Goal: Task Accomplishment & Management: Use online tool/utility

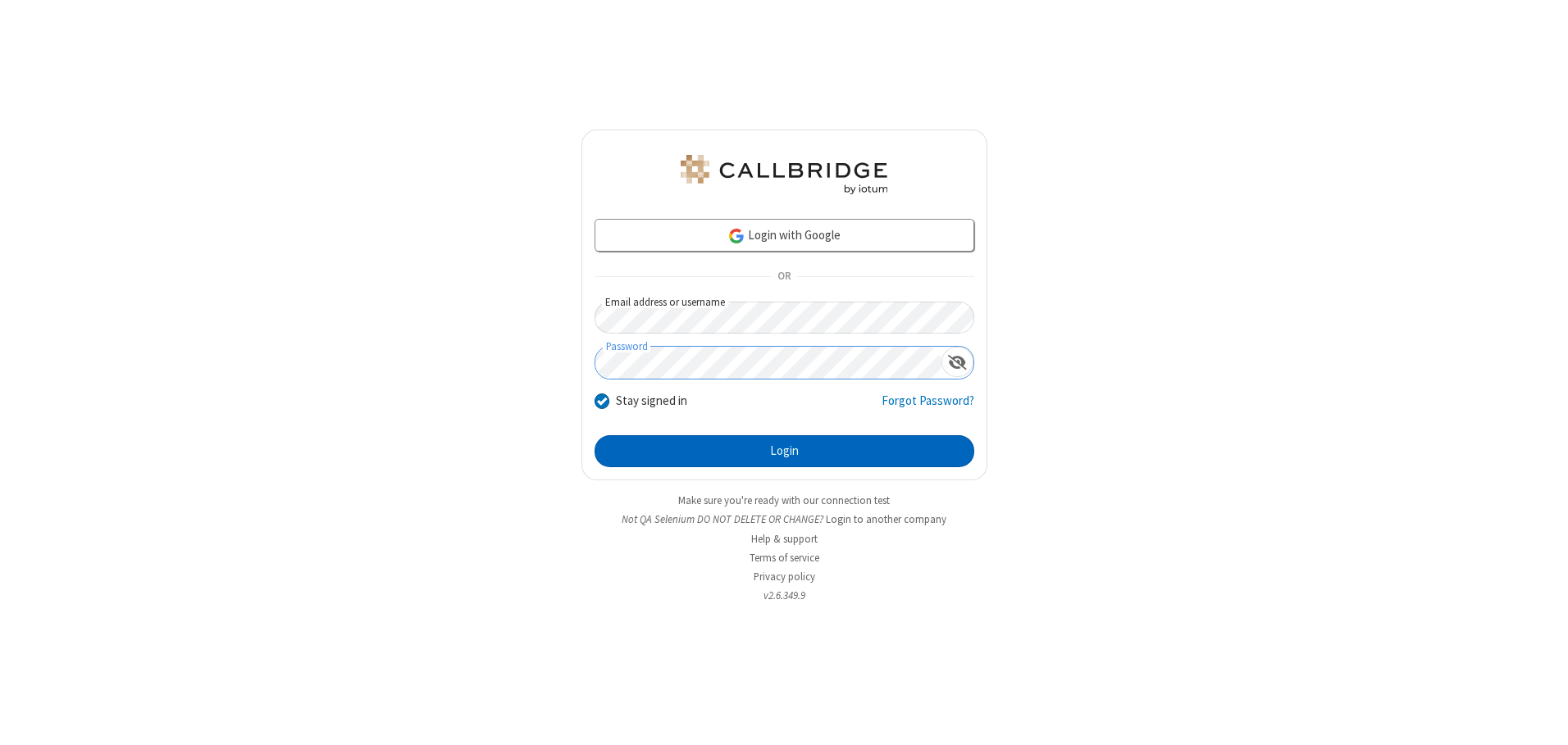
click at [784, 451] on button "Login" at bounding box center [784, 452] width 380 height 32
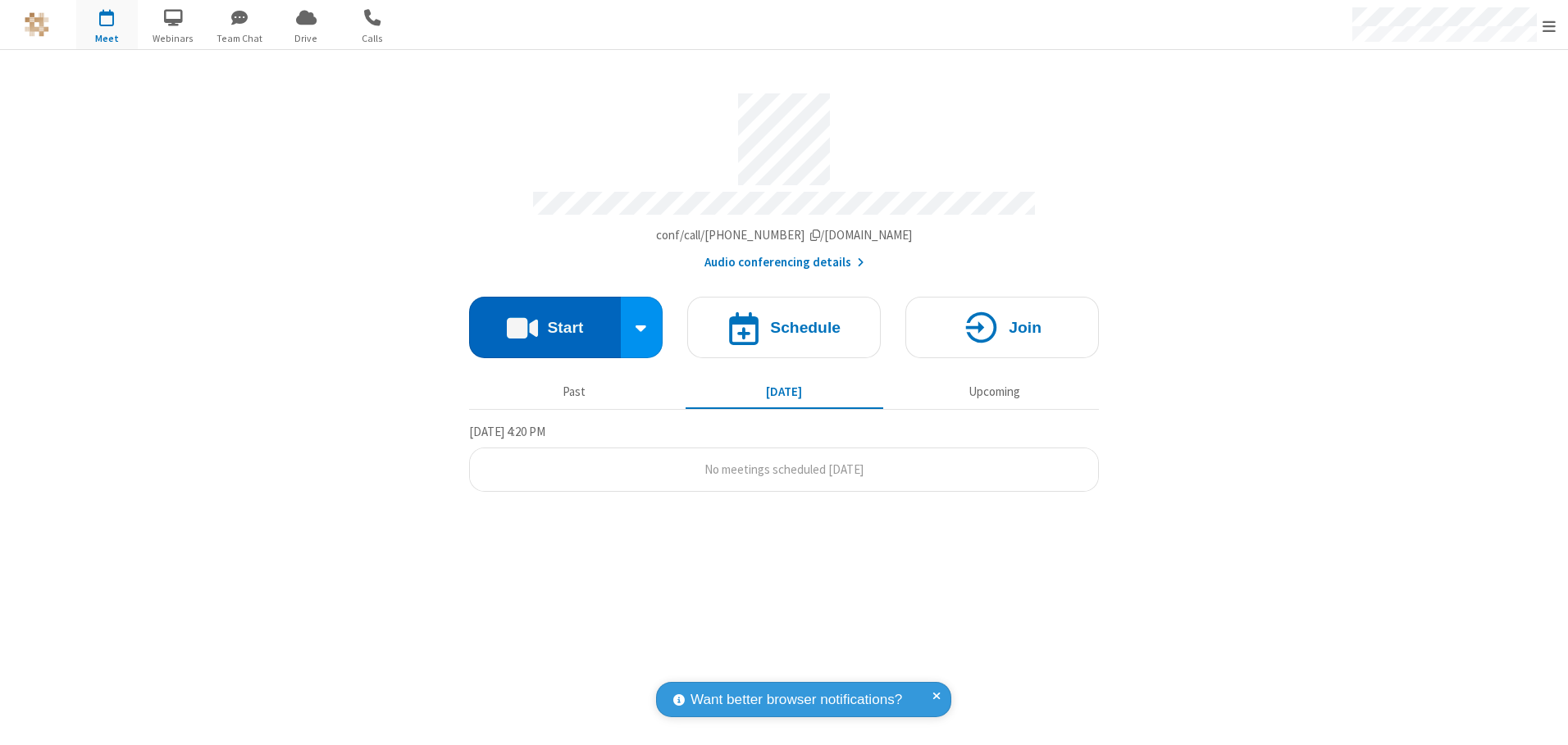
click at [545, 321] on button "Start" at bounding box center [545, 328] width 152 height 61
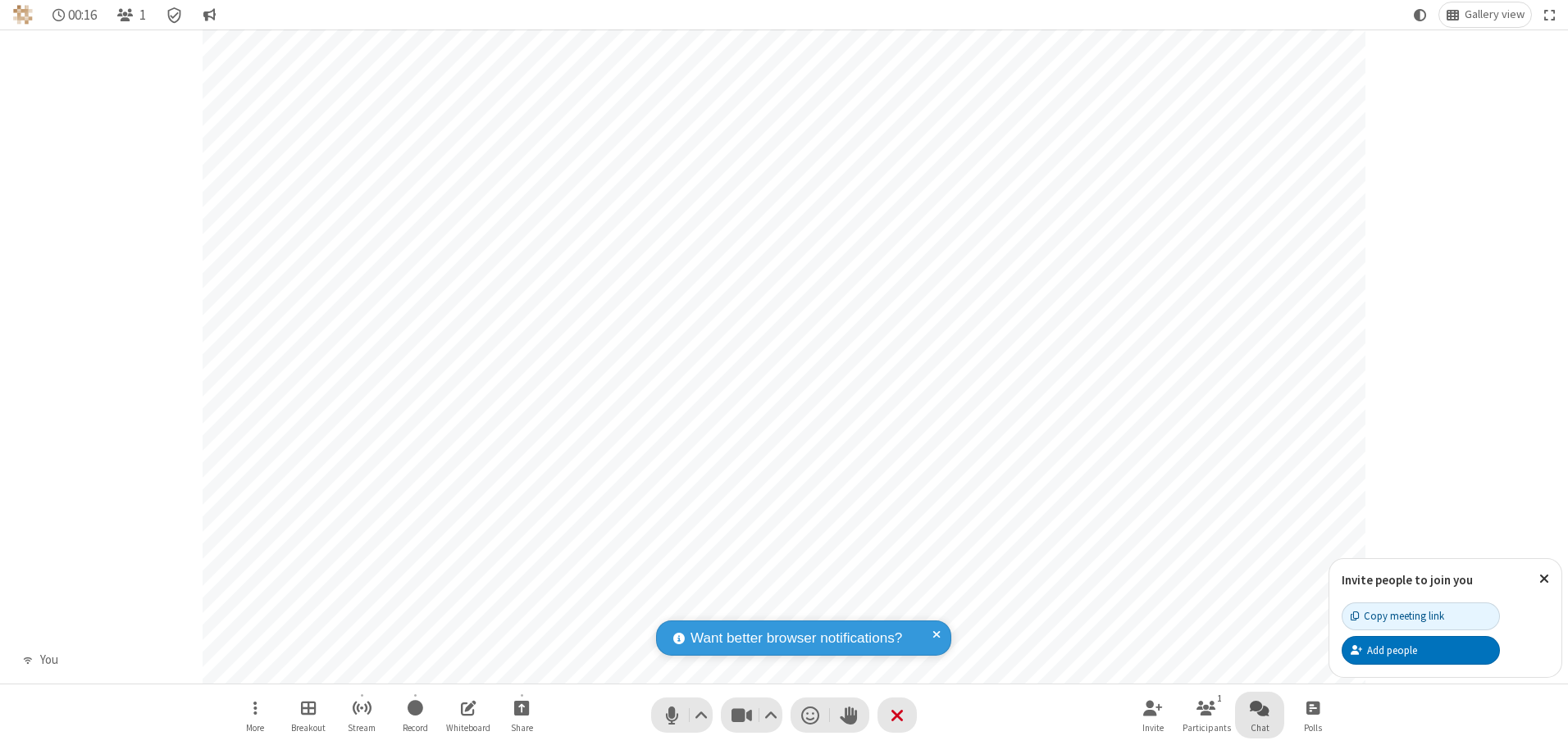
click at [1259, 707] on span "Open chat" at bounding box center [1259, 707] width 20 height 21
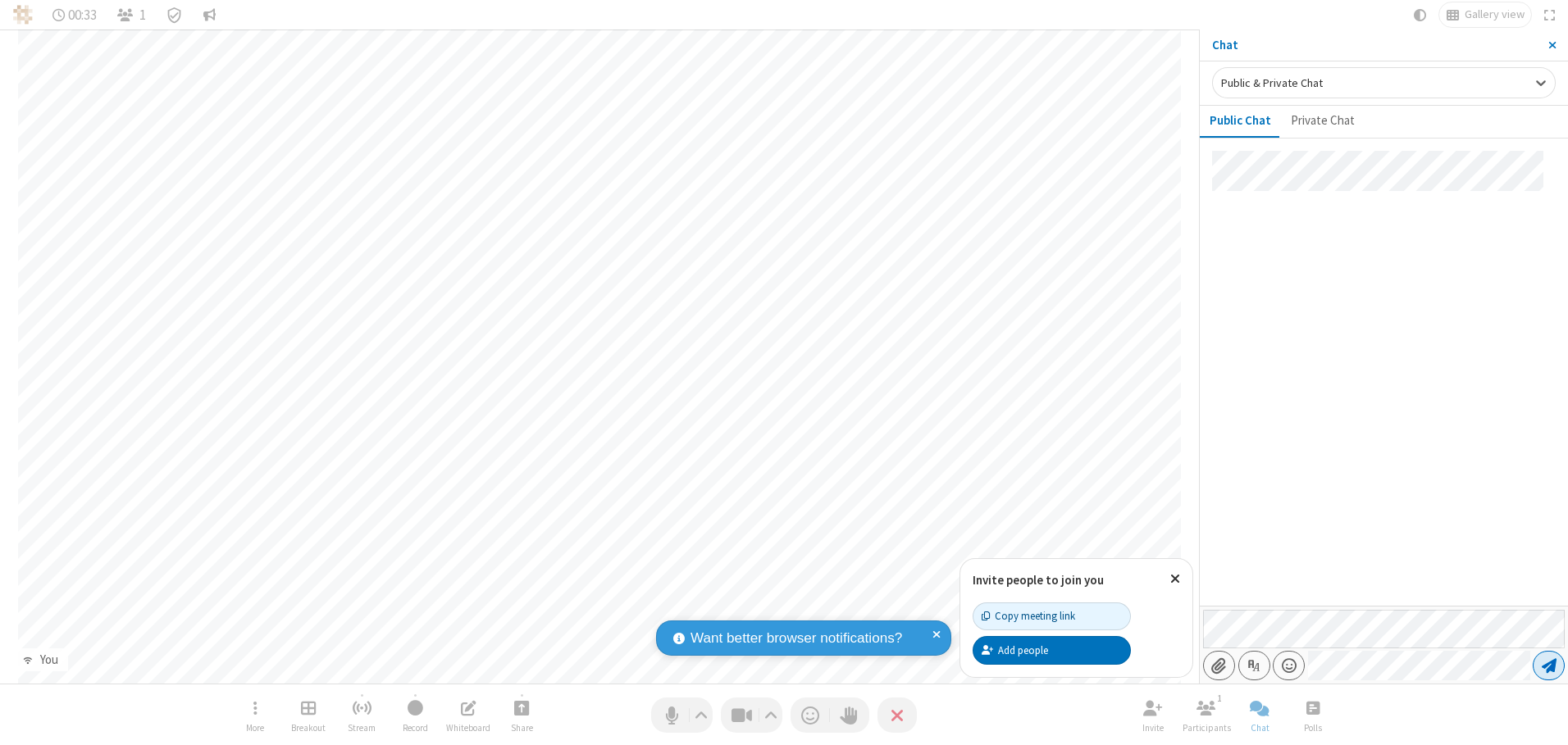
click at [1548, 666] on span "Send message" at bounding box center [1548, 665] width 14 height 16
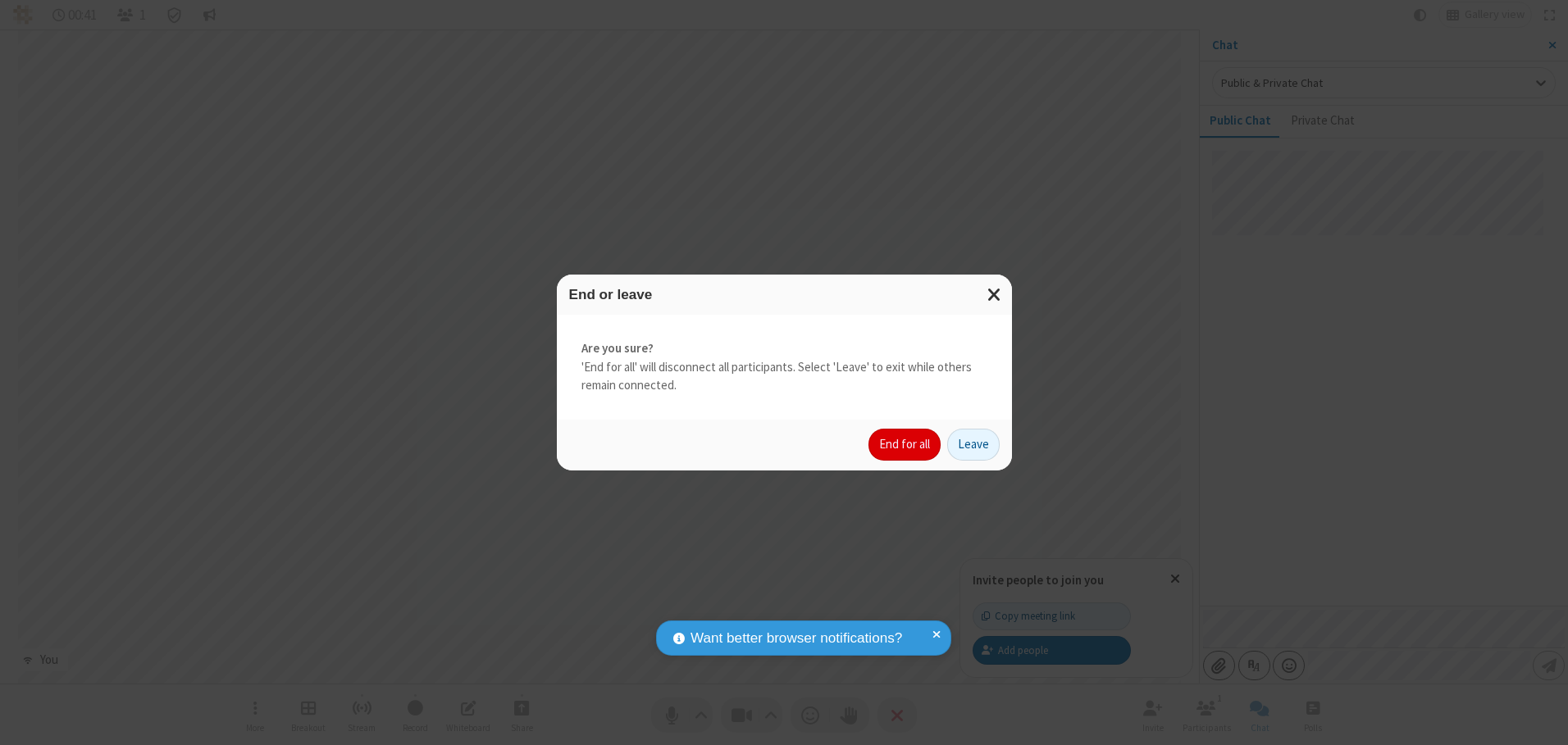
click at [906, 444] on button "End for all" at bounding box center [905, 444] width 72 height 32
